Goal: Information Seeking & Learning: Learn about a topic

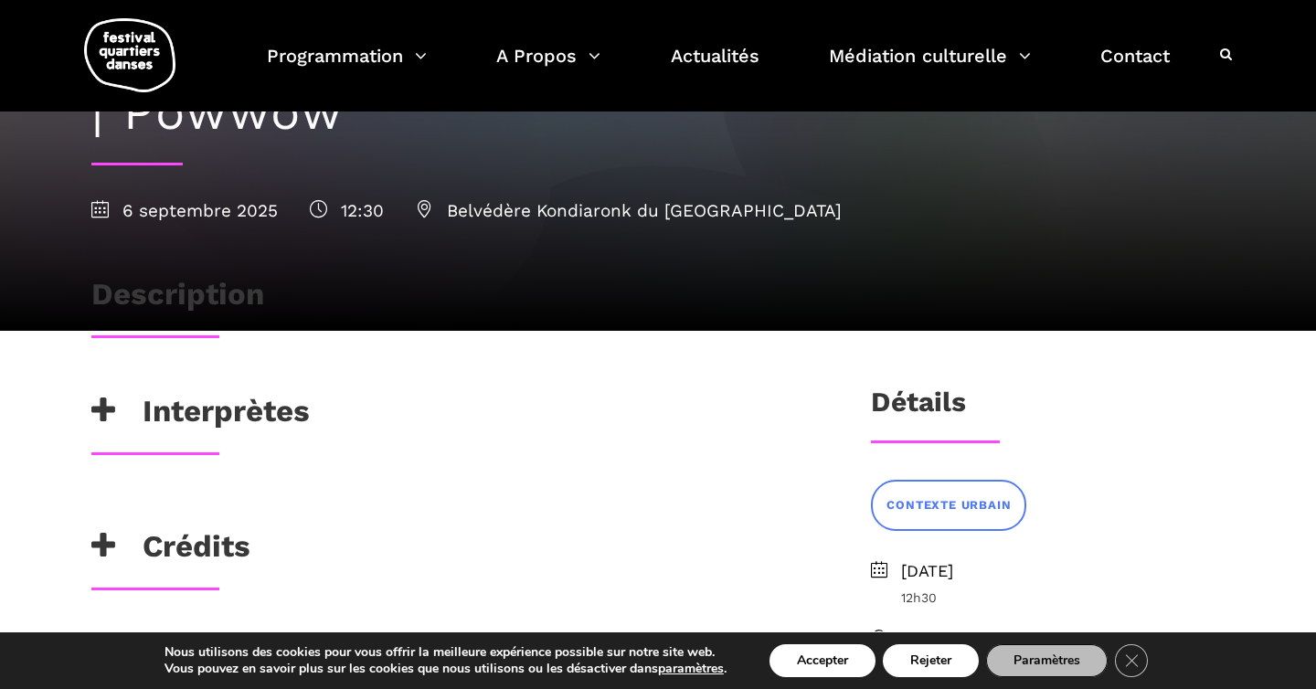
scroll to position [162, 0]
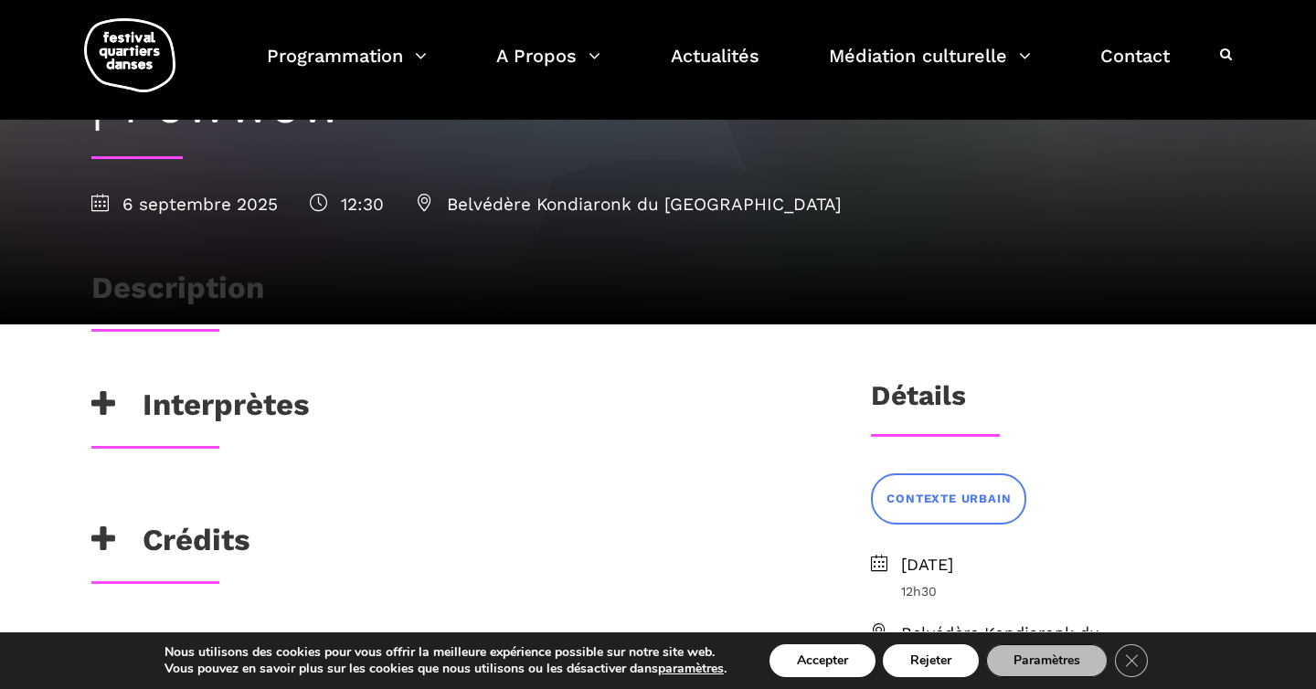
click at [199, 286] on h3 "Description" at bounding box center [177, 293] width 173 height 46
click at [227, 397] on h3 "Interprètes" at bounding box center [200, 409] width 218 height 46
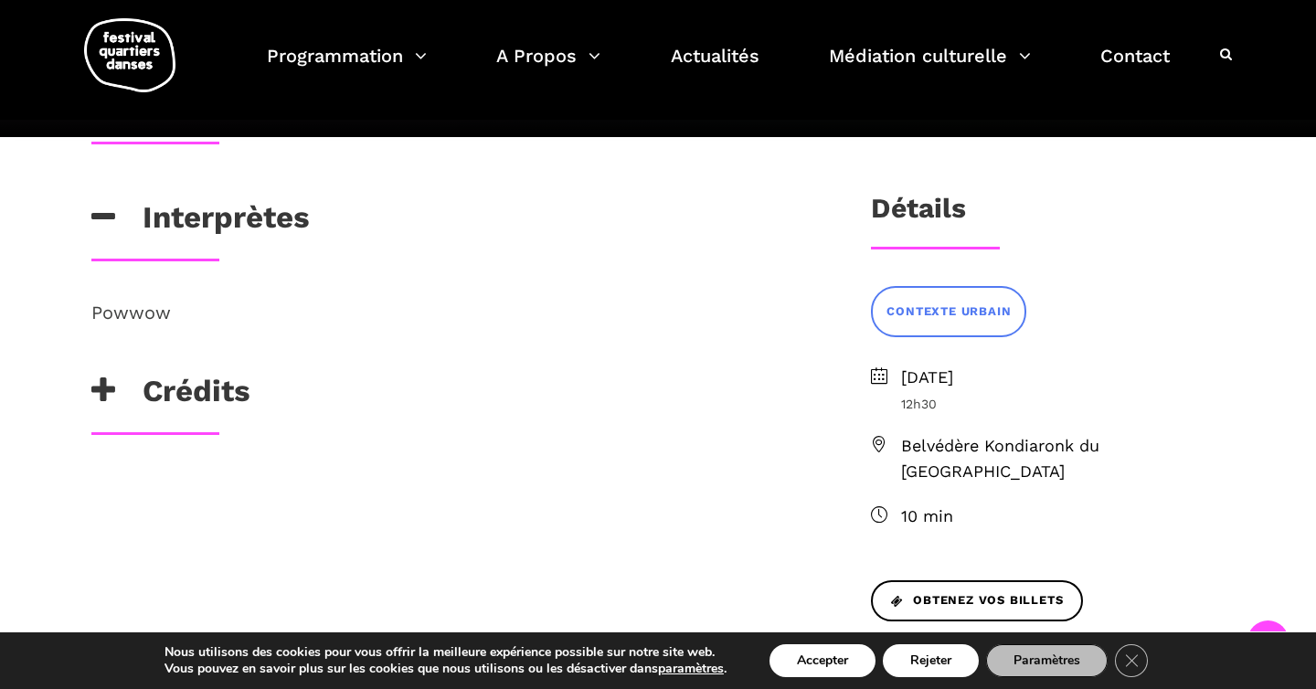
scroll to position [355, 0]
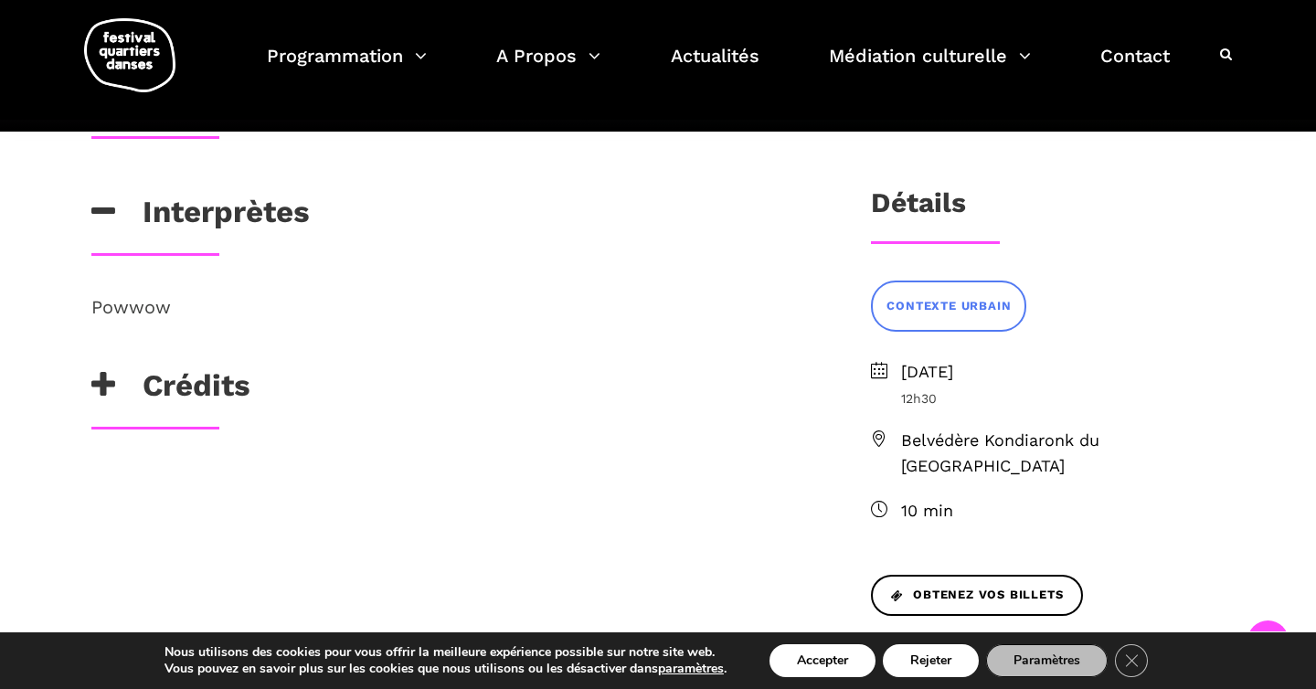
click at [225, 390] on h3 "Crédits" at bounding box center [170, 390] width 159 height 46
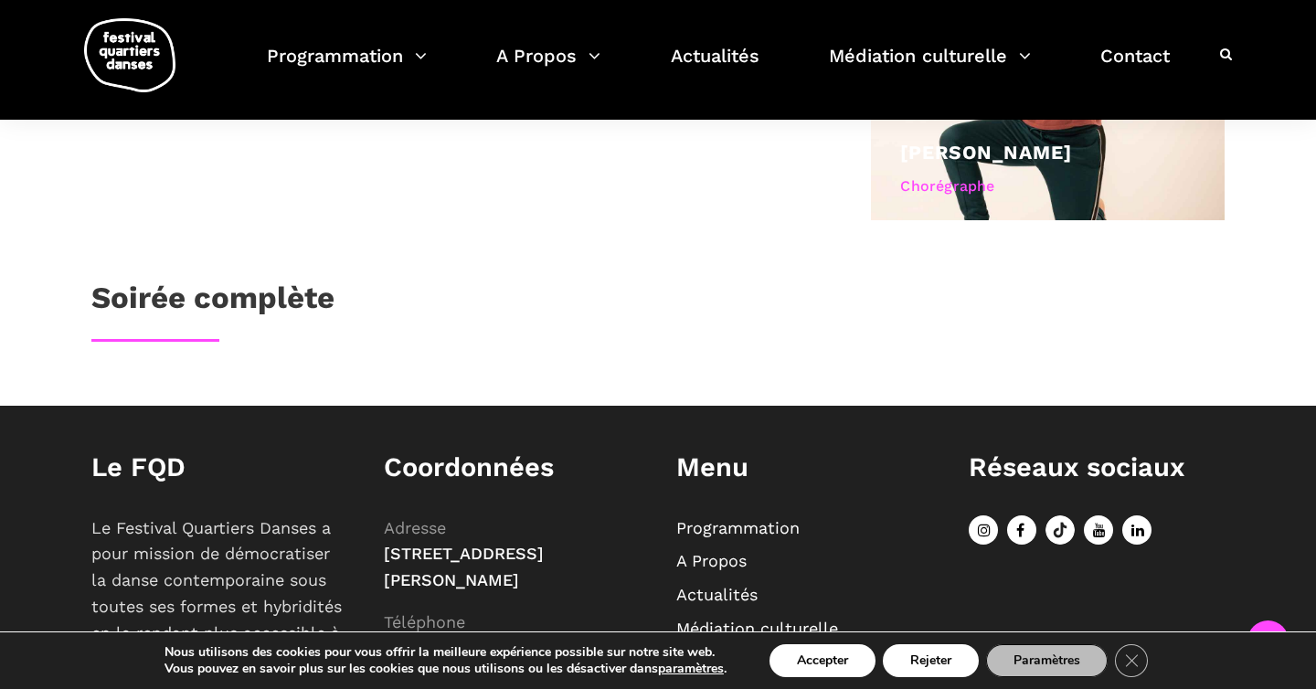
scroll to position [1252, 0]
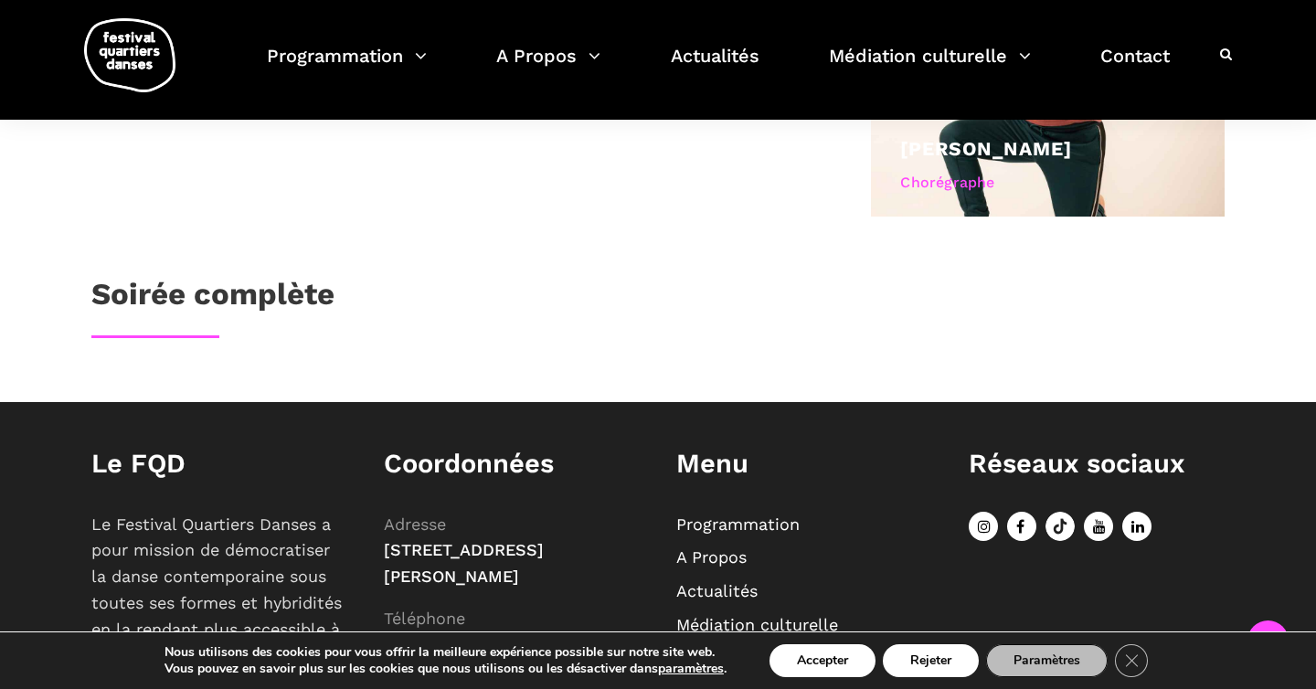
click at [261, 276] on h3 "Soirée complète" at bounding box center [212, 299] width 243 height 46
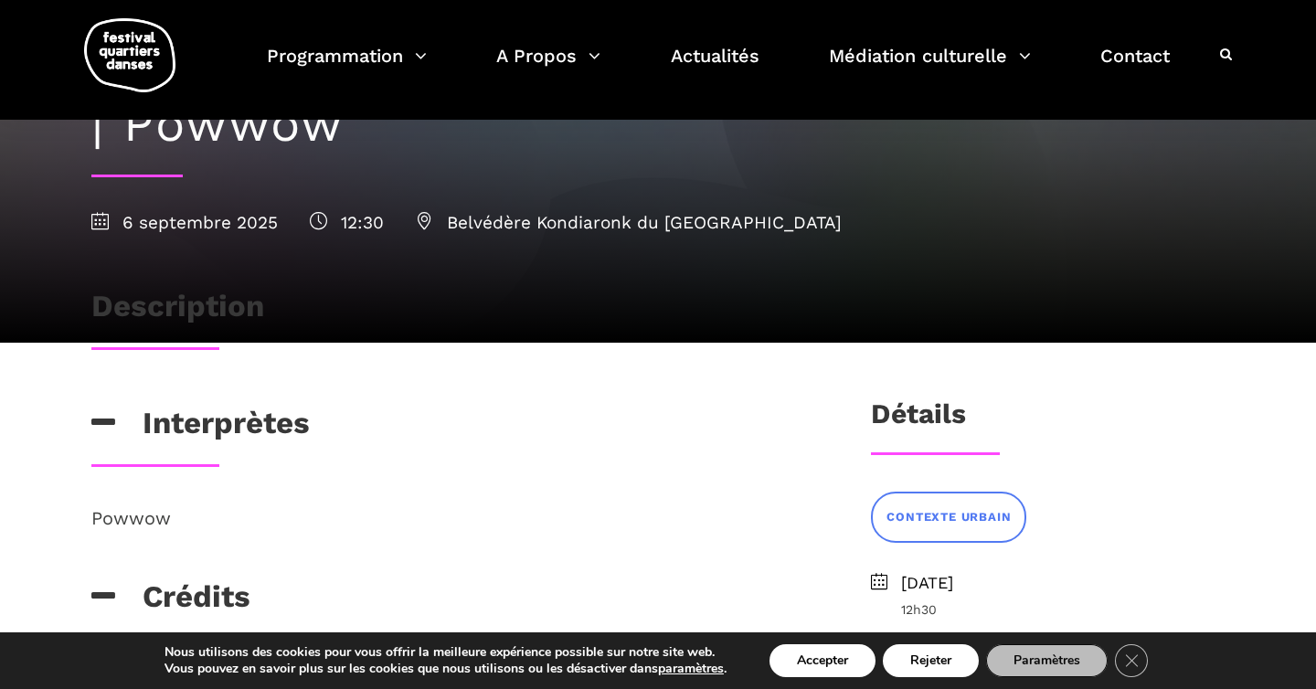
scroll to position [0, 0]
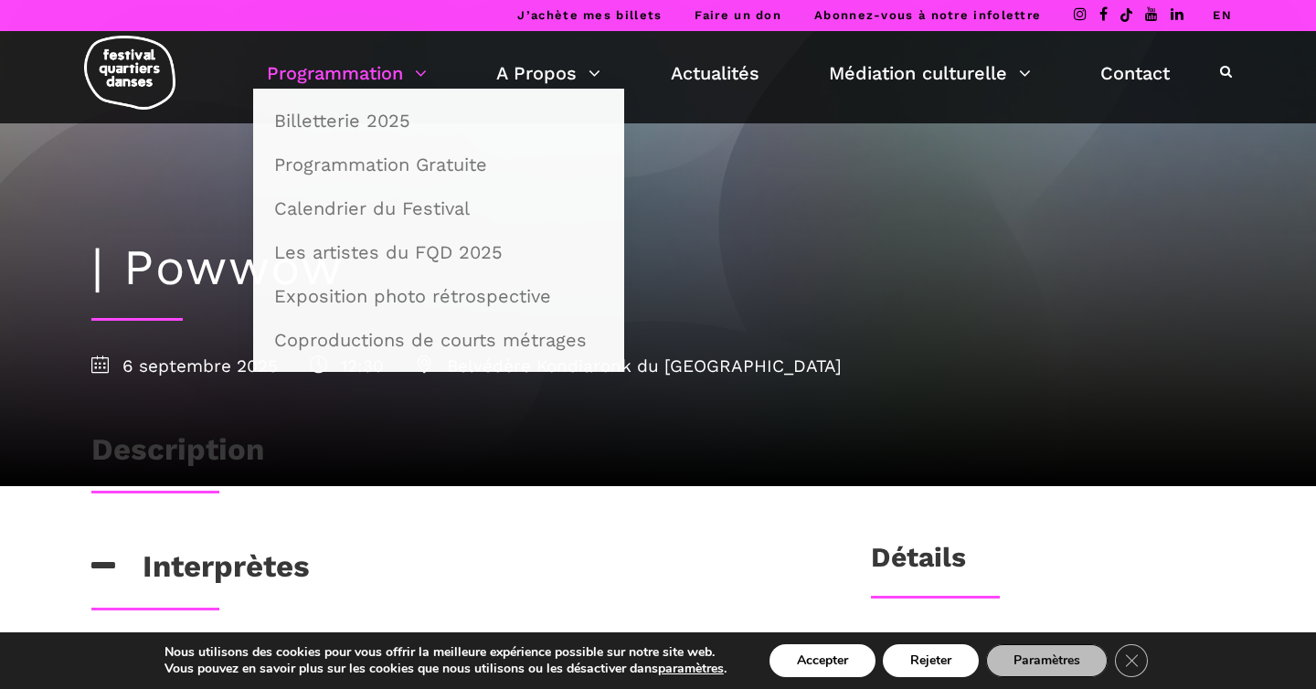
click at [378, 82] on link "Programmation" at bounding box center [347, 73] width 160 height 31
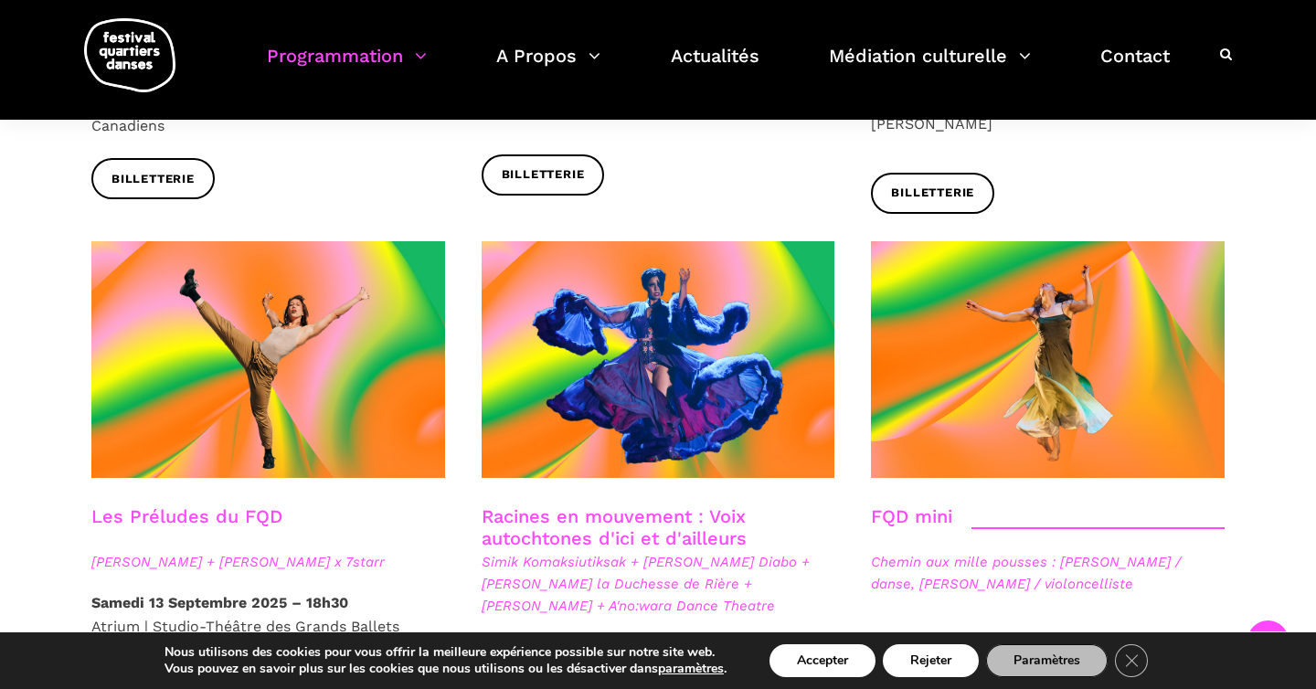
scroll to position [2518, 0]
